Goal: Task Accomplishment & Management: Use online tool/utility

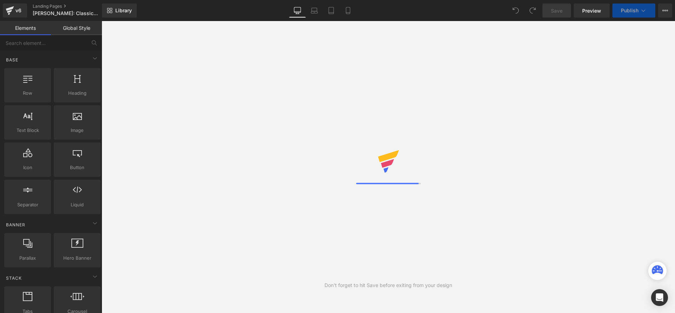
click at [664, 11] on icon at bounding box center [665, 10] width 2 height 1
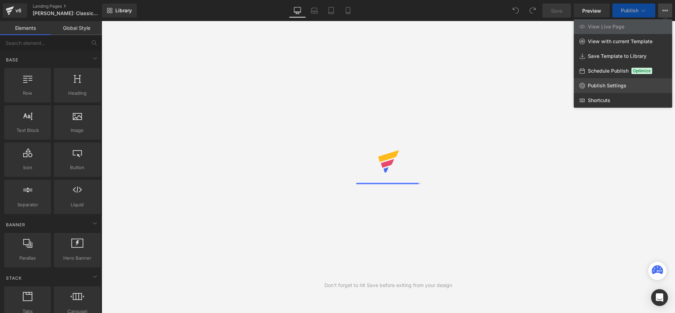
click at [596, 83] on span "Publish Settings" at bounding box center [606, 86] width 39 height 6
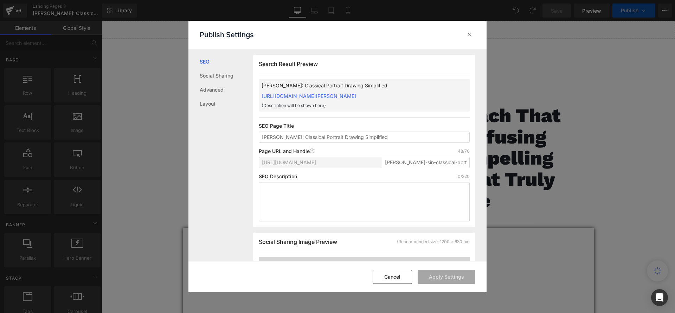
scroll to position [0, 0]
drag, startPoint x: 411, startPoint y: 170, endPoint x: 473, endPoint y: 170, distance: 61.5
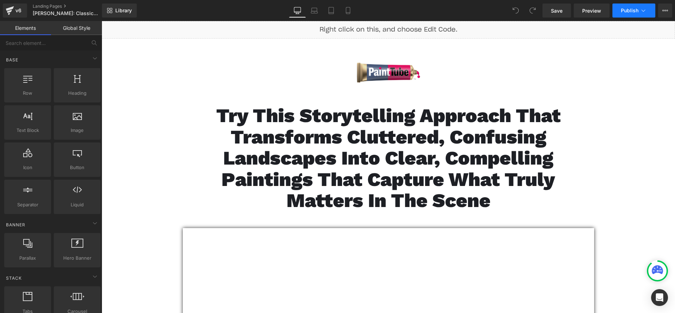
click at [626, 12] on span "Publish" at bounding box center [629, 11] width 18 height 6
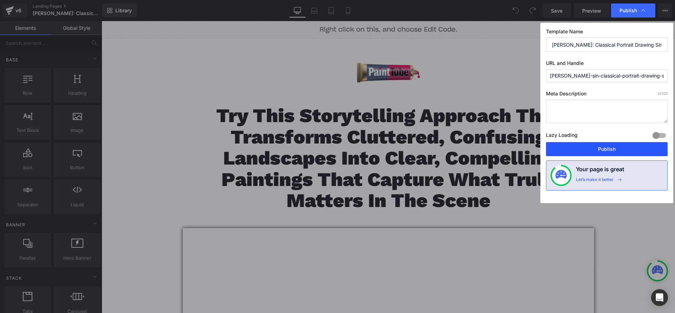
drag, startPoint x: 578, startPoint y: 152, endPoint x: 475, endPoint y: 132, distance: 104.3
click at [578, 152] on button "Publish" at bounding box center [607, 149] width 122 height 14
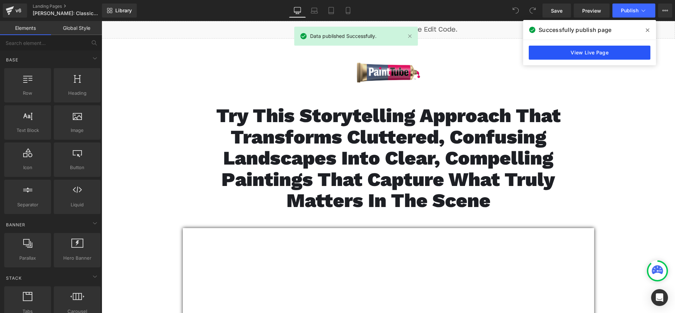
click at [603, 49] on link "View Live Page" at bounding box center [589, 53] width 122 height 14
